Goal: Task Accomplishment & Management: Use online tool/utility

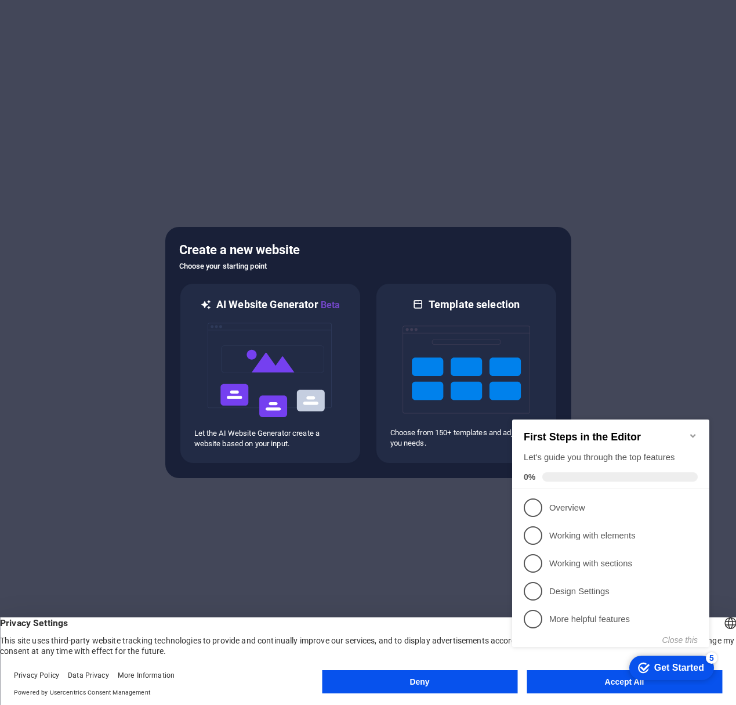
click at [435, 687] on button "Deny" at bounding box center [420, 681] width 196 height 23
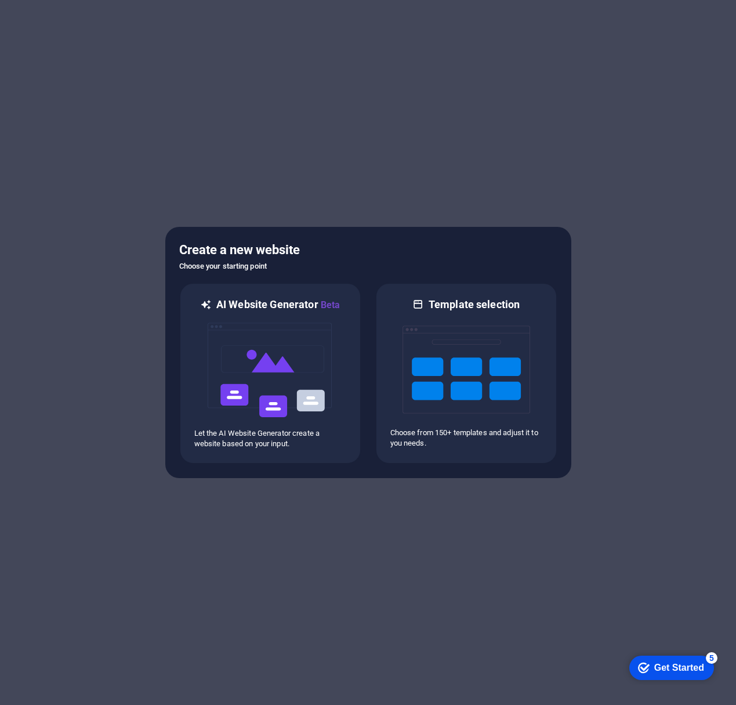
drag, startPoint x: 628, startPoint y: 866, endPoint x: 1136, endPoint y: 1268, distance: 648.0
click at [620, 650] on html "checkmark Get Started 5 First Steps in the Editor Let's guide you through the t…" at bounding box center [669, 667] width 99 height 35
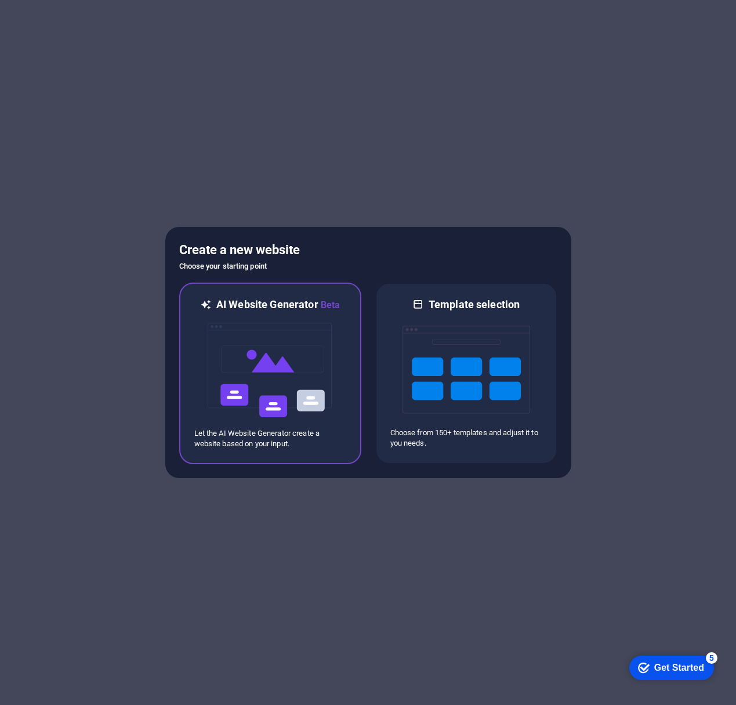
click at [242, 392] on img at bounding box center [271, 370] width 128 height 116
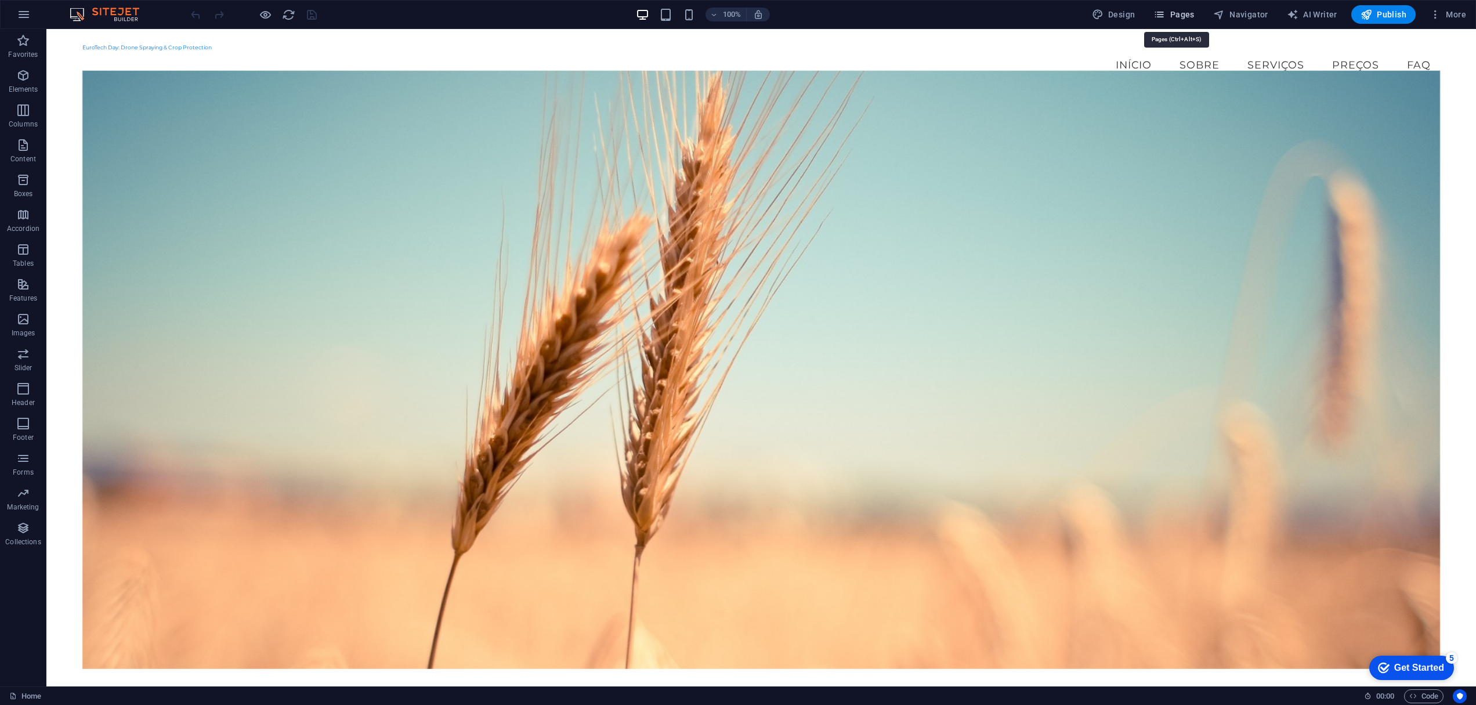
click at [0, 0] on span "Pages" at bounding box center [0, 0] width 0 height 0
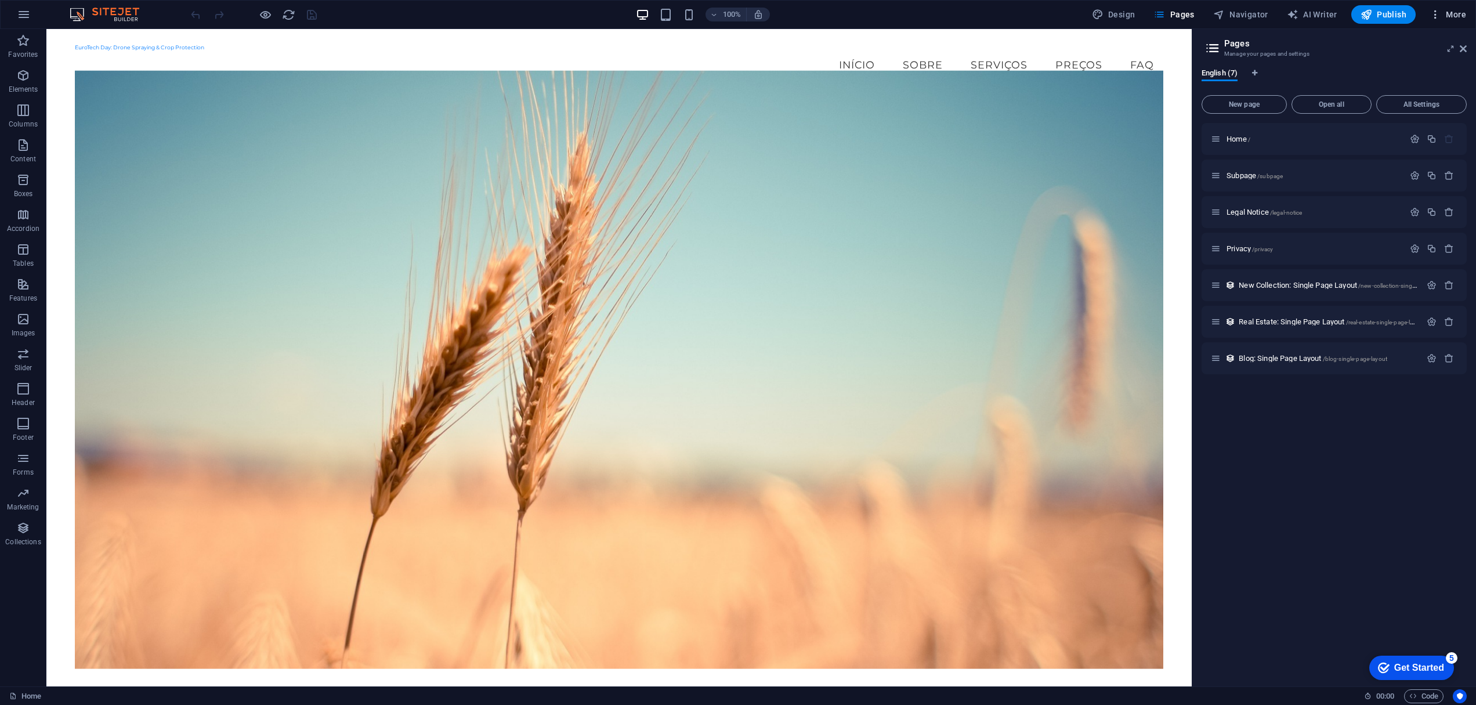
click at [1380, 454] on div at bounding box center [738, 352] width 1476 height 705
click at [27, 85] on p "Elements" at bounding box center [24, 89] width 30 height 9
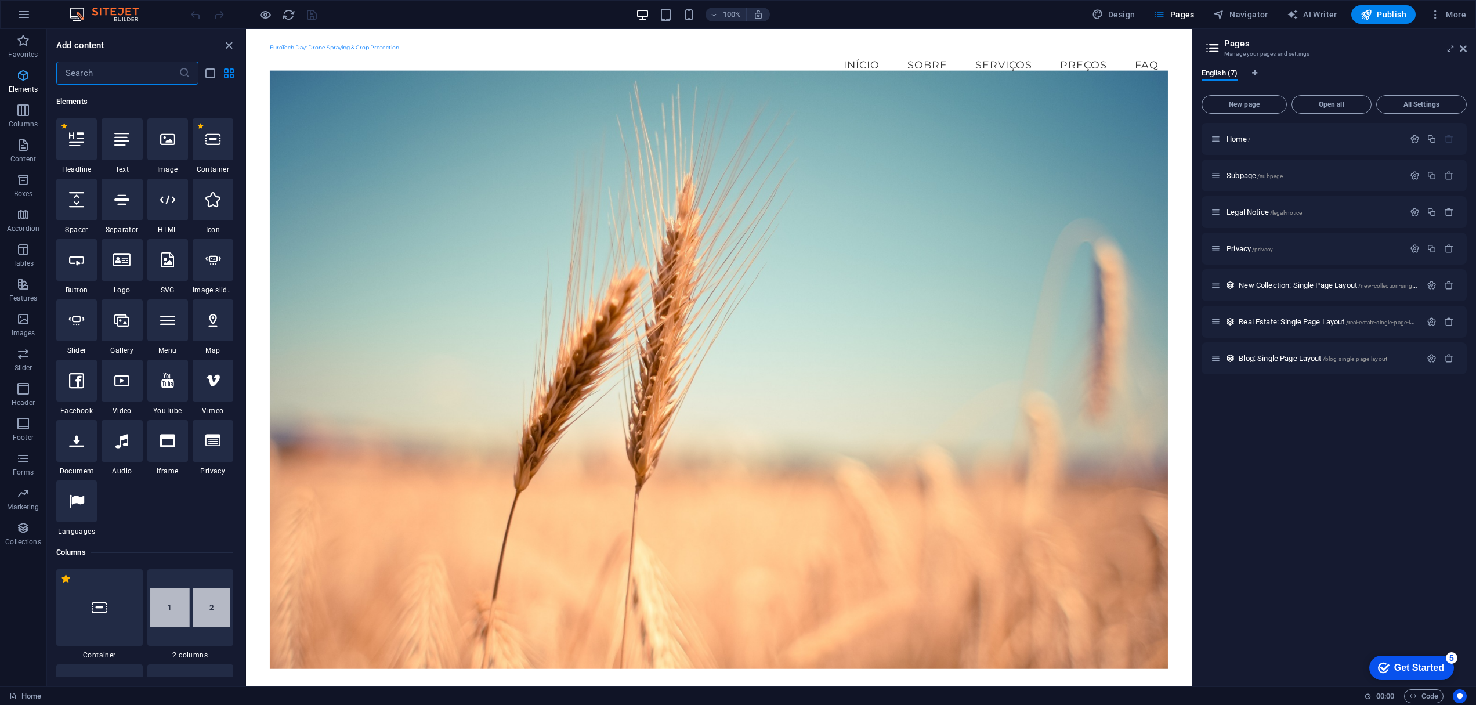
scroll to position [124, 0]
click at [28, 17] on icon "button" at bounding box center [24, 15] width 14 height 14
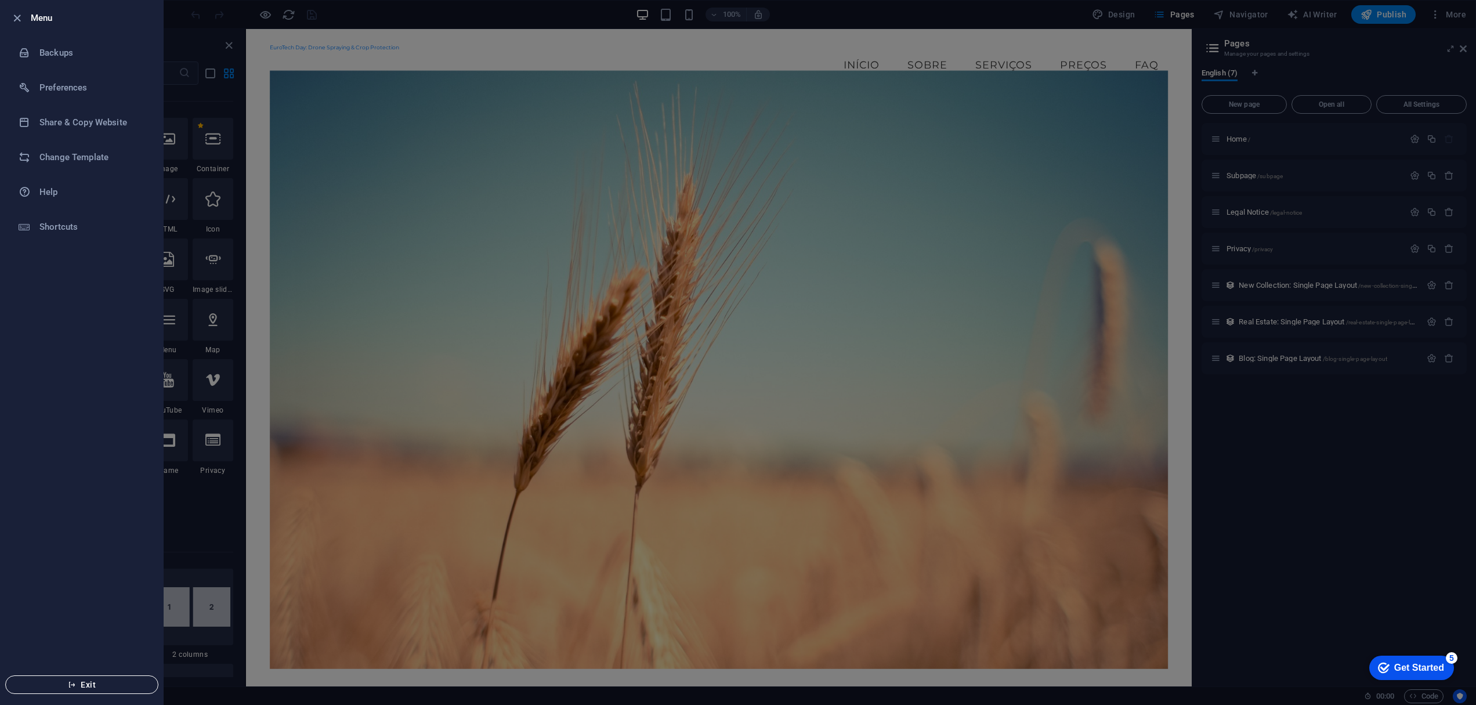
click at [101, 689] on span "Exit" at bounding box center [81, 684] width 133 height 9
